Goal: Information Seeking & Learning: Understand process/instructions

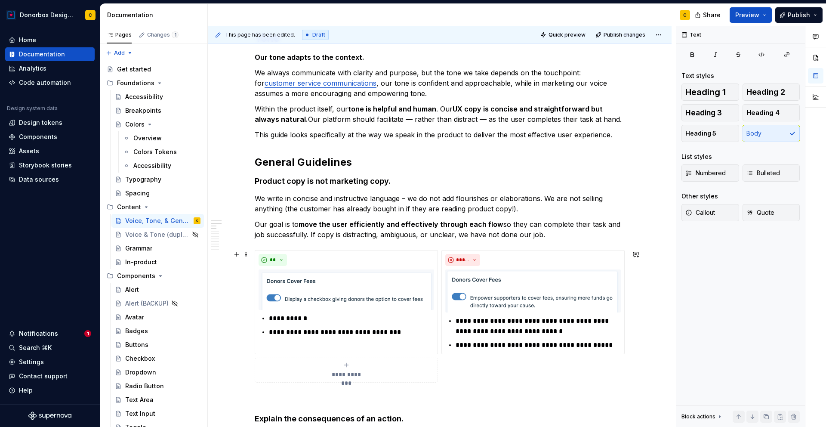
scroll to position [158, 0]
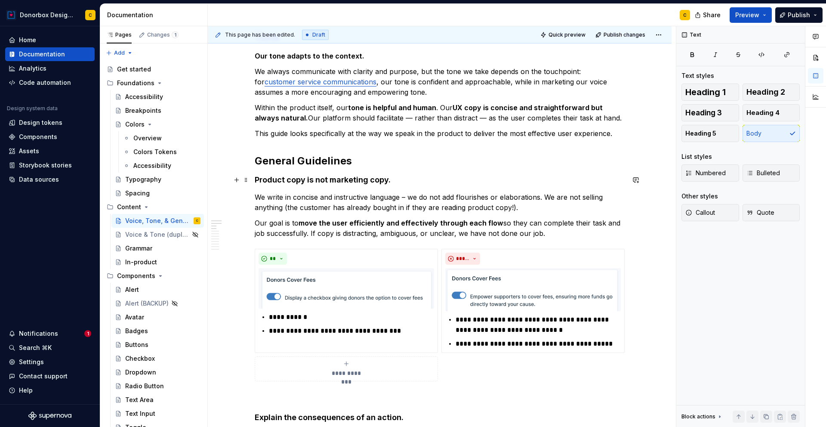
type textarea "*"
click at [442, 200] on p "We write in concise and instructive language – we do not add flourishes or elab…" at bounding box center [440, 202] width 370 height 21
drag, startPoint x: 456, startPoint y: 194, endPoint x: 492, endPoint y: 193, distance: 35.7
click at [492, 193] on p "We write in concise and instructive language – we do not add flourishes or elab…" at bounding box center [440, 202] width 370 height 21
click at [442, 192] on p "We write in concise and instructive language – we do not add flourishes or elab…" at bounding box center [440, 202] width 370 height 21
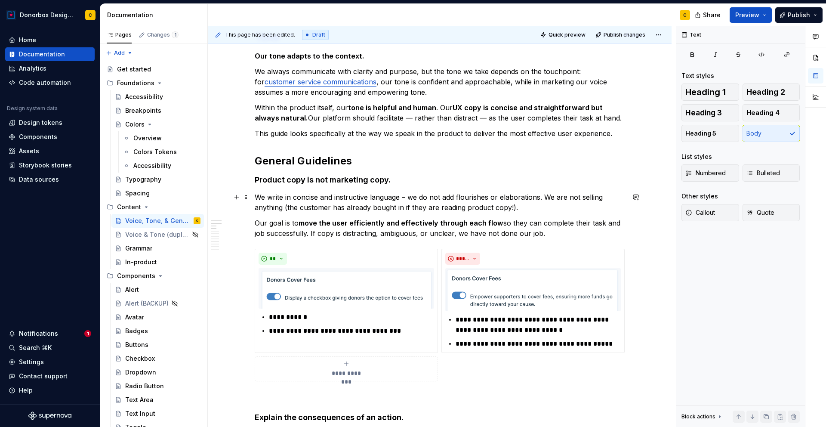
click at [443, 196] on p "We write in concise and instructive language – we do not add flourishes or elab…" at bounding box center [440, 202] width 370 height 21
drag, startPoint x: 443, startPoint y: 196, endPoint x: 496, endPoint y: 195, distance: 53.4
click at [496, 195] on p "We write in concise and instructive language – we do not add flourishes or elab…" at bounding box center [440, 202] width 370 height 21
click at [407, 198] on p "We write in concise and instructive language – we do not use buzzwords or elabo…" at bounding box center [440, 202] width 370 height 21
click at [550, 198] on p "We write in concise and instructive language. We do not use buzzwords or elabor…" at bounding box center [440, 202] width 370 height 21
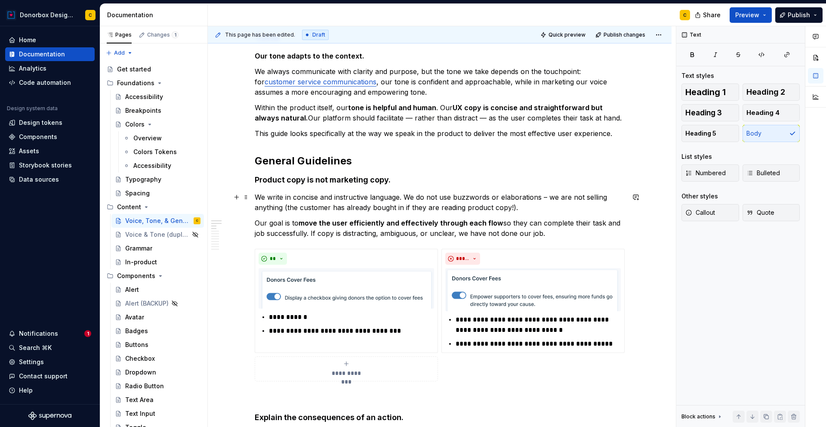
click at [499, 196] on p "We write in concise and instructive language. We do not use buzzwords or elabor…" at bounding box center [440, 202] width 370 height 21
click at [503, 318] on p "**********" at bounding box center [538, 324] width 165 height 21
type textarea "*"
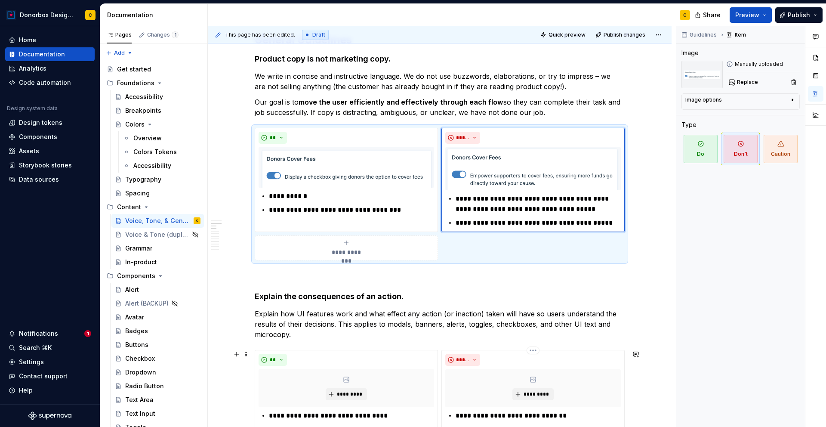
scroll to position [280, 0]
click at [317, 296] on strong "xplain the consequences of an action." at bounding box center [331, 295] width 144 height 9
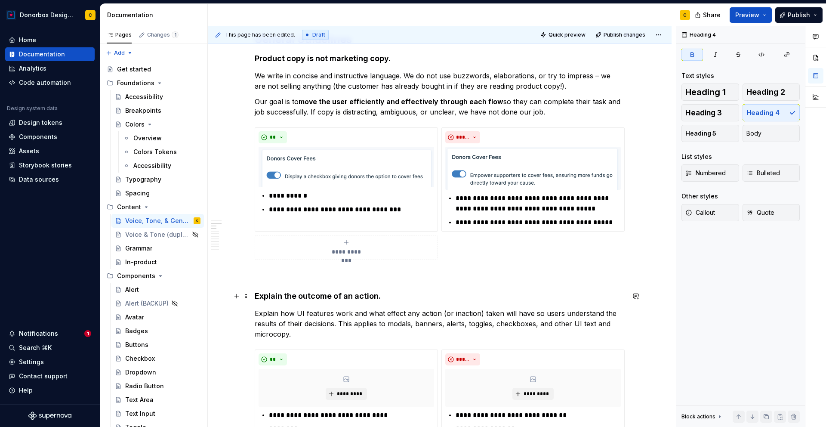
click at [345, 296] on strong "xplain the outcome of an action." at bounding box center [319, 295] width 121 height 9
click at [409, 309] on p "Explain how UI features work and what effect any action (or inaction) taken wil…" at bounding box center [440, 323] width 370 height 31
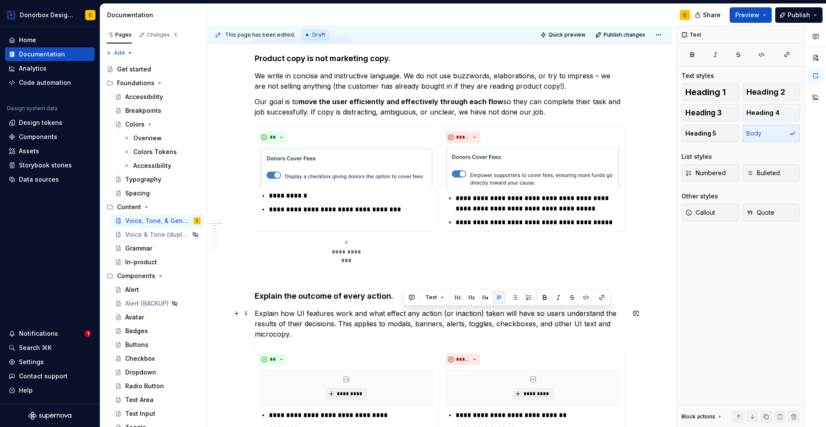
click at [409, 309] on p "Explain how UI features work and what effect any action (or inaction) taken wil…" at bounding box center [440, 323] width 370 height 31
click at [423, 312] on p "Explain how UI features work and what effect action (or inaction) taken will ha…" at bounding box center [440, 323] width 370 height 31
click at [464, 314] on p "Explain how UI features work and what effect actions (or inaction) taken will h…" at bounding box center [440, 323] width 370 height 31
drag, startPoint x: 493, startPoint y: 310, endPoint x: 474, endPoint y: 310, distance: 18.9
click at [474, 310] on p "Explain how UI features work and what effect actions (or inactions) taken will …" at bounding box center [440, 323] width 370 height 31
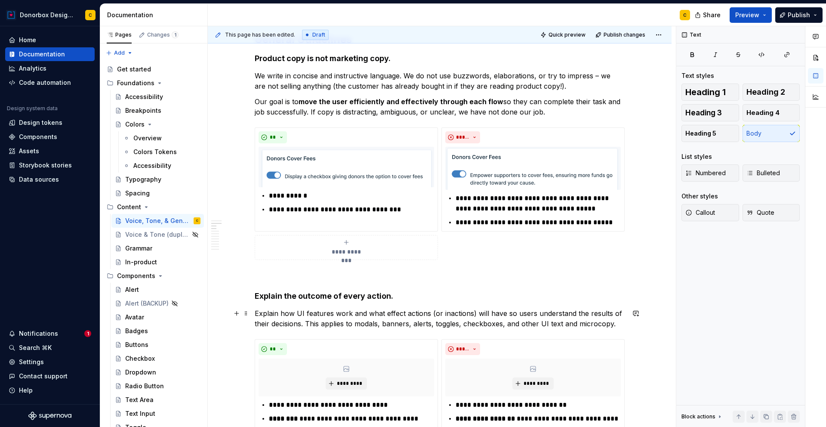
click at [386, 312] on p "Explain how UI features work and what effect actions (or inactions) will have s…" at bounding box center [440, 318] width 370 height 21
click at [520, 323] on p "Explain how UI features work and what effect actions (or inactions) will have s…" at bounding box center [440, 318] width 370 height 21
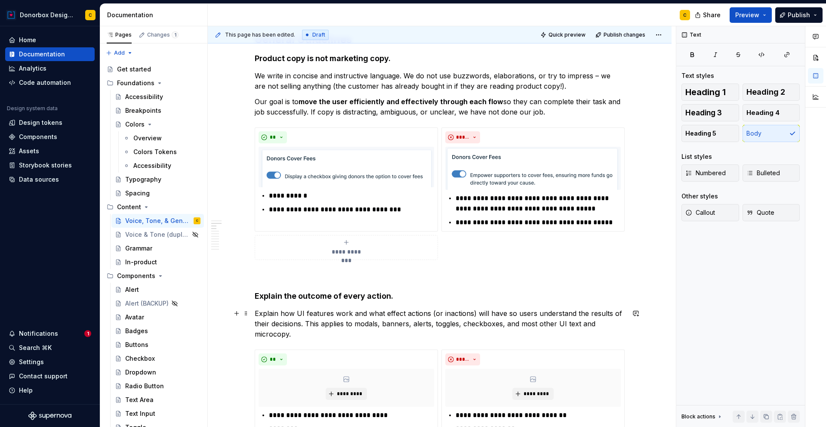
click at [299, 337] on p "Explain how UI features work and what effect actions (or inactions) will have s…" at bounding box center [440, 323] width 370 height 31
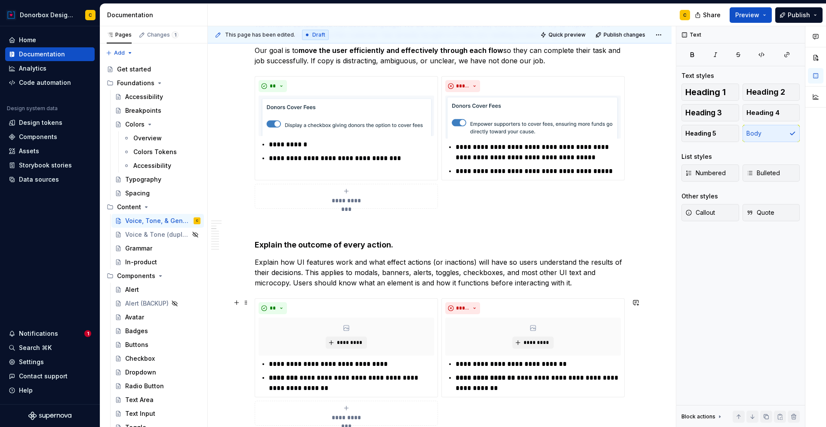
scroll to position [342, 0]
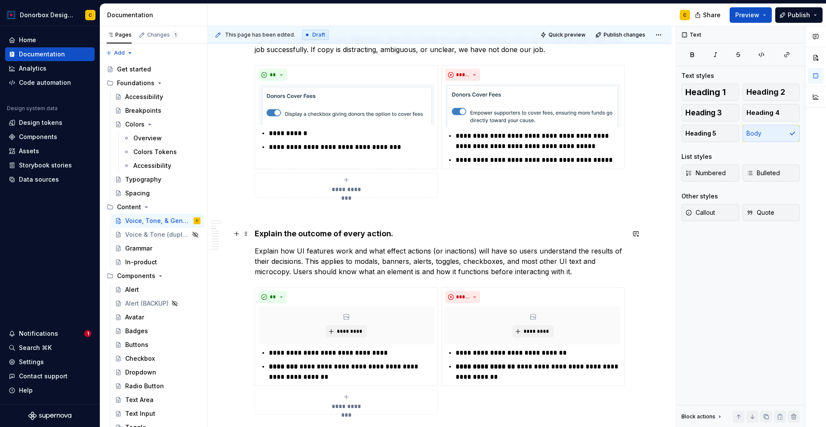
click at [285, 231] on strong "xplain the outcome of every action." at bounding box center [326, 233] width 134 height 9
click at [302, 253] on p "Explain how UI features work and what effect actions (or inactions) will have s…" at bounding box center [440, 261] width 370 height 31
click at [302, 262] on p "Explain how features work and what effect actions (or inactions) will have so u…" at bounding box center [440, 261] width 370 height 31
click at [354, 270] on p "Explain how features work and what effect actions (or inactions) will have so u…" at bounding box center [440, 261] width 370 height 31
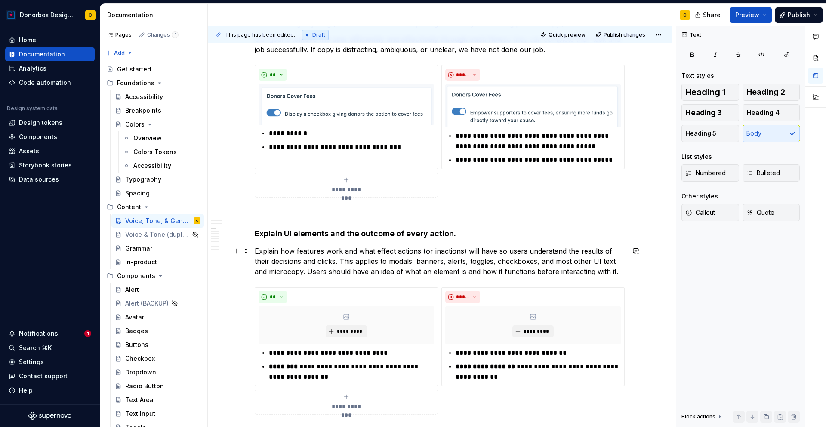
click at [539, 273] on p "Explain how features work and what effect actions (or inactions) will have so u…" at bounding box center [440, 261] width 370 height 31
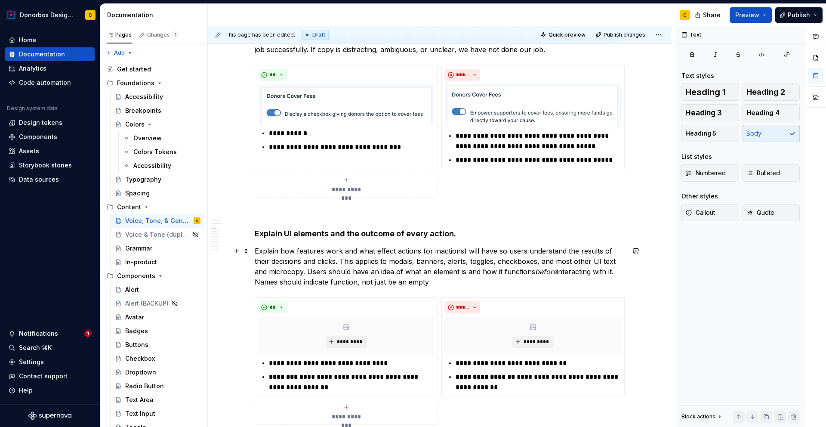
click at [362, 281] on p "Explain how features work and what effect actions (or inactions) will have so u…" at bounding box center [440, 266] width 370 height 41
drag, startPoint x: 396, startPoint y: 282, endPoint x: 410, endPoint y: 281, distance: 13.8
click at [410, 281] on p "Explain how features work and what effect actions (or inactions) will have so u…" at bounding box center [440, 266] width 370 height 41
drag, startPoint x: 408, startPoint y: 282, endPoint x: 397, endPoint y: 284, distance: 10.9
click at [397, 284] on p "Explain how features work and what effect actions (or inactions) will have so u…" at bounding box center [440, 266] width 370 height 41
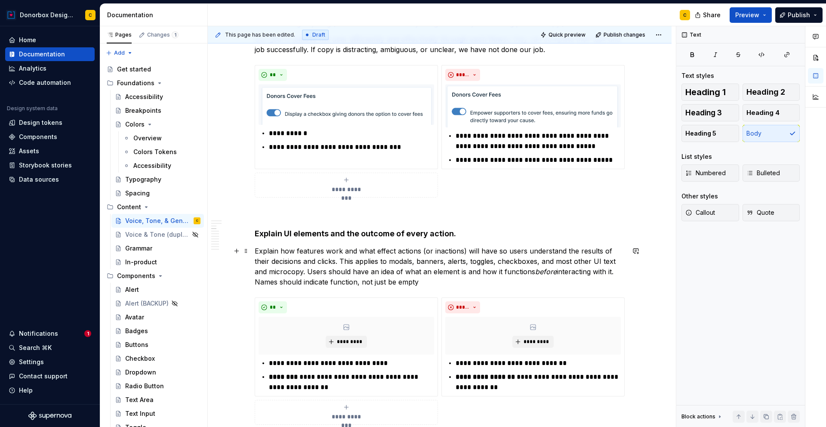
click at [374, 281] on p "Explain how features work and what effect actions (or inactions) will have so u…" at bounding box center [440, 266] width 370 height 41
drag, startPoint x: 387, startPoint y: 280, endPoint x: 394, endPoint y: 282, distance: 7.5
click at [394, 282] on p "Explain how features work and what effect actions (or inactions) will have so u…" at bounding box center [440, 266] width 370 height 41
click at [439, 280] on p "Explain how features work and what effect actions (or inactions) will have so u…" at bounding box center [440, 266] width 370 height 41
drag, startPoint x: 361, startPoint y: 280, endPoint x: 372, endPoint y: 281, distance: 11.3
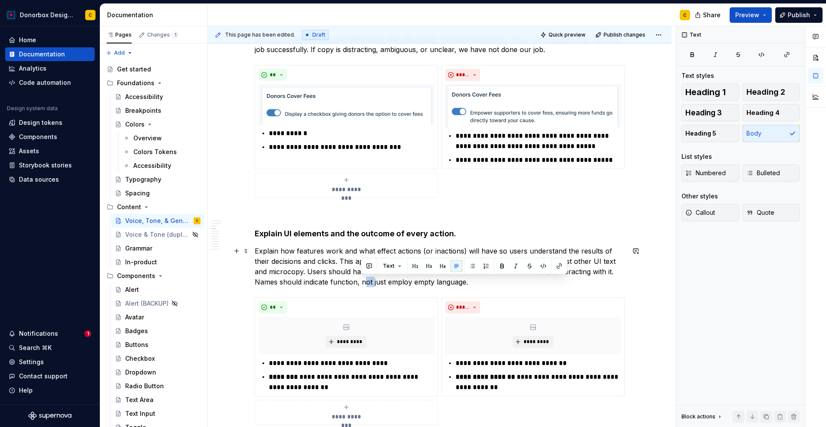
click at [372, 281] on p "Explain how features work and what effect actions (or inactions) will have so u…" at bounding box center [440, 266] width 370 height 41
click at [411, 283] on p "Explain how features work and what effect actions (or inactions) will have so u…" at bounding box center [440, 266] width 370 height 41
click at [422, 280] on p "Explain how features work and what effect actions (or inactions) will have so u…" at bounding box center [440, 266] width 370 height 41
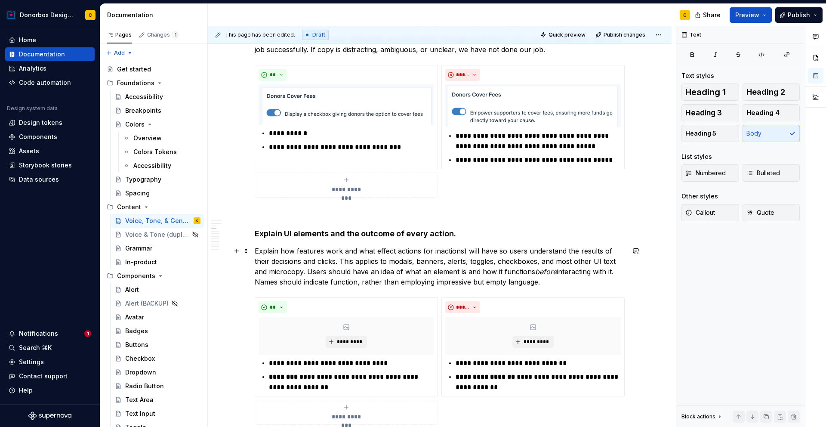
click at [547, 279] on p "Explain how features work and what effect actions (or inactions) will have so u…" at bounding box center [440, 266] width 370 height 41
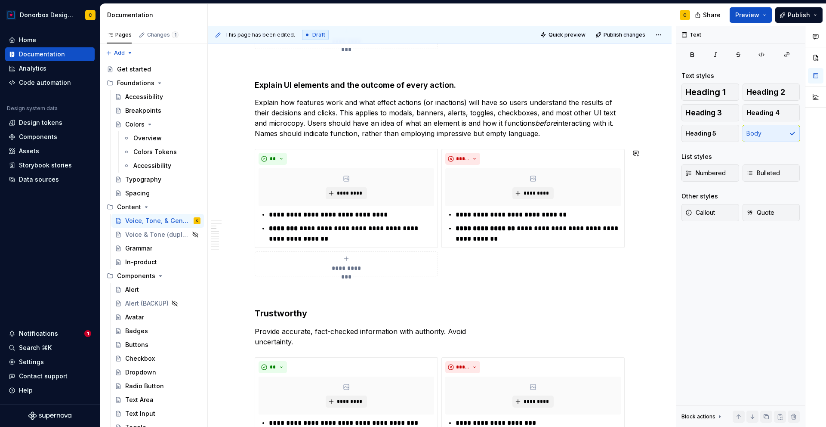
scroll to position [578, 0]
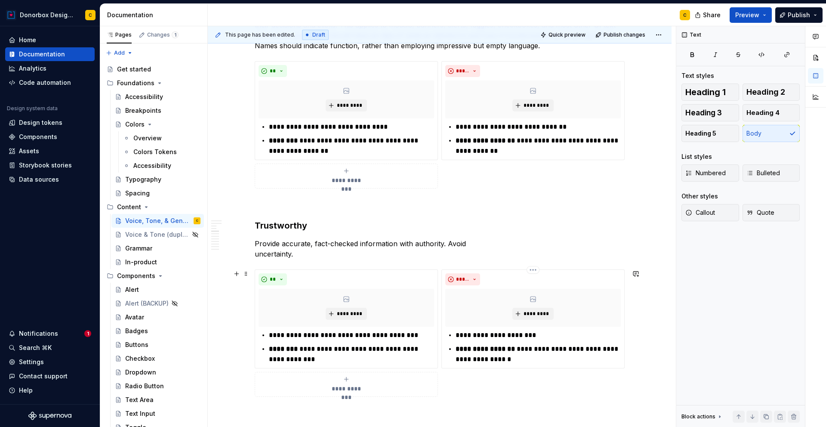
type textarea "*"
